Goal: Task Accomplishment & Management: Use online tool/utility

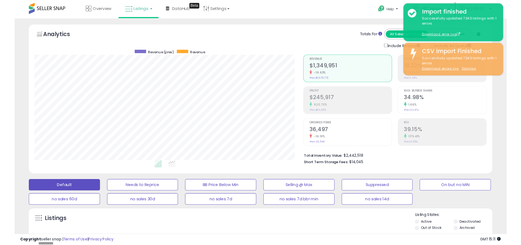
scroll to position [111, 287]
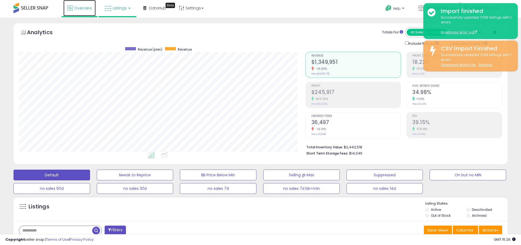
click at [80, 9] on span "Overview" at bounding box center [83, 7] width 18 height 5
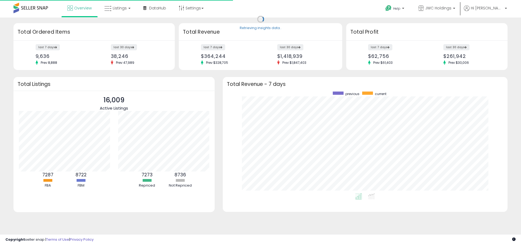
scroll to position [102, 274]
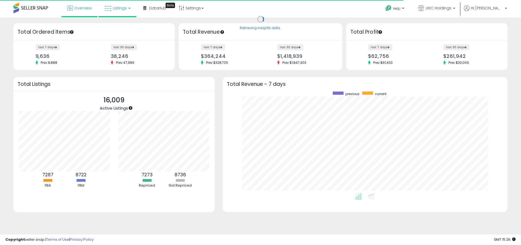
click at [129, 5] on link "Listings" at bounding box center [117, 8] width 34 height 16
click at [124, 24] on icon at bounding box center [121, 26] width 23 height 7
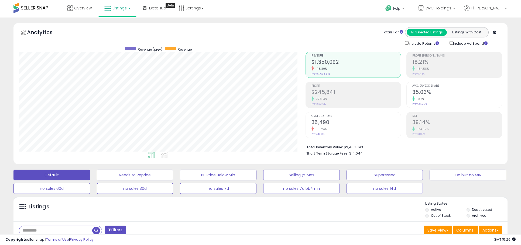
scroll to position [111, 287]
click at [44, 229] on input "text" at bounding box center [55, 230] width 73 height 9
click at [44, 229] on input "text" at bounding box center [78, 230] width 118 height 9
paste input "**********"
type input "**********"
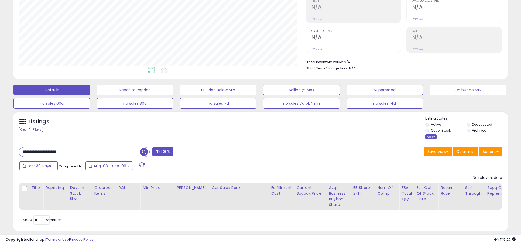
click at [429, 136] on div "Apply" at bounding box center [430, 137] width 11 height 5
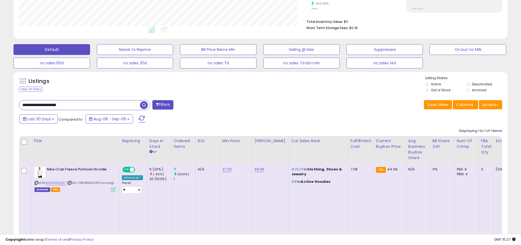
click at [37, 182] on icon at bounding box center [37, 183] width 4 height 3
click at [125, 107] on input "**********" at bounding box center [79, 105] width 121 height 9
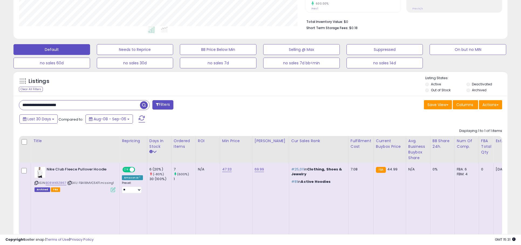
click at [125, 107] on input "**********" at bounding box center [79, 105] width 121 height 9
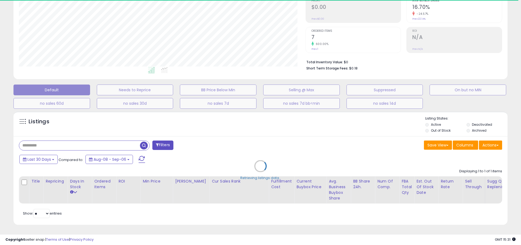
click at [496, 143] on div "Retrieving listings data.." at bounding box center [260, 170] width 502 height 123
click at [490, 148] on div "Retrieving listings data.." at bounding box center [260, 170] width 502 height 123
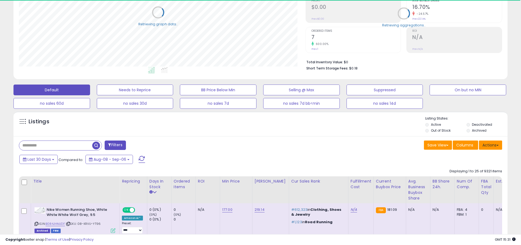
click at [490, 148] on button "Actions" at bounding box center [490, 145] width 23 height 9
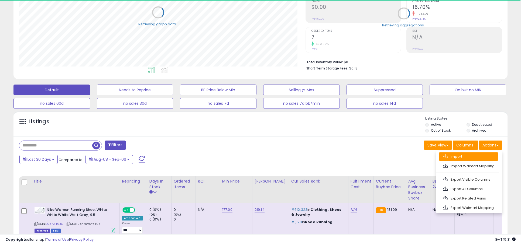
click at [470, 158] on link "Import" at bounding box center [468, 157] width 59 height 8
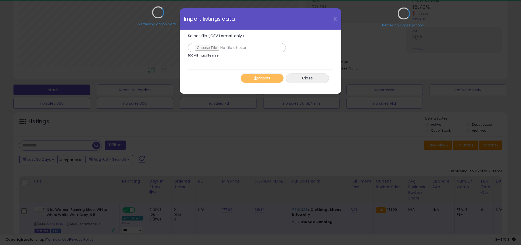
click at [200, 48] on div "Retrieving graph data.." at bounding box center [158, 16] width 287 height 111
click at [210, 50] on div "Retrieving graph data.." at bounding box center [158, 16] width 287 height 111
click at [216, 45] on div "Retrieving graph data.." at bounding box center [158, 16] width 287 height 111
click at [213, 47] on div "Retrieving graph data.." at bounding box center [158, 16] width 287 height 111
click at [316, 78] on button "Close" at bounding box center [307, 78] width 43 height 9
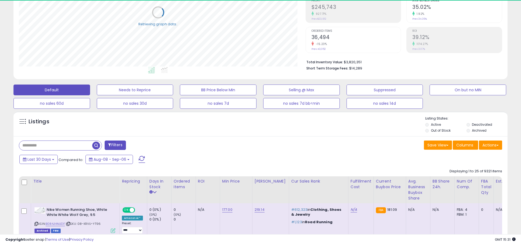
click at [505, 146] on div "Save View Save As New View Update Current View Columns Actions Import Import Wa…" at bounding box center [384, 146] width 246 height 11
click at [492, 146] on button "Actions" at bounding box center [490, 145] width 23 height 9
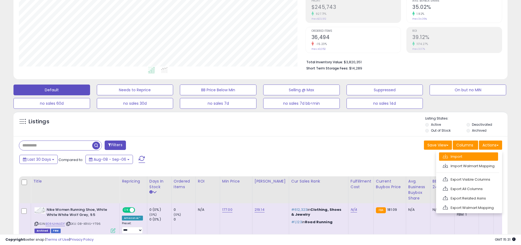
click at [485, 159] on link "Import" at bounding box center [468, 157] width 59 height 8
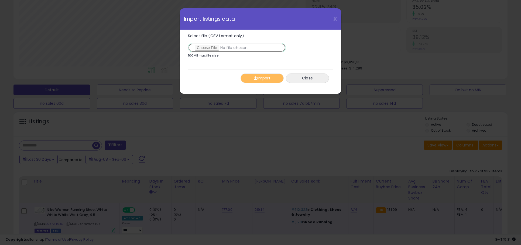
click at [214, 48] on input "Select file (CSV format only)" at bounding box center [237, 47] width 98 height 9
type input "**********"
click at [269, 74] on button "Import" at bounding box center [262, 78] width 43 height 9
